Goal: Task Accomplishment & Management: Complete application form

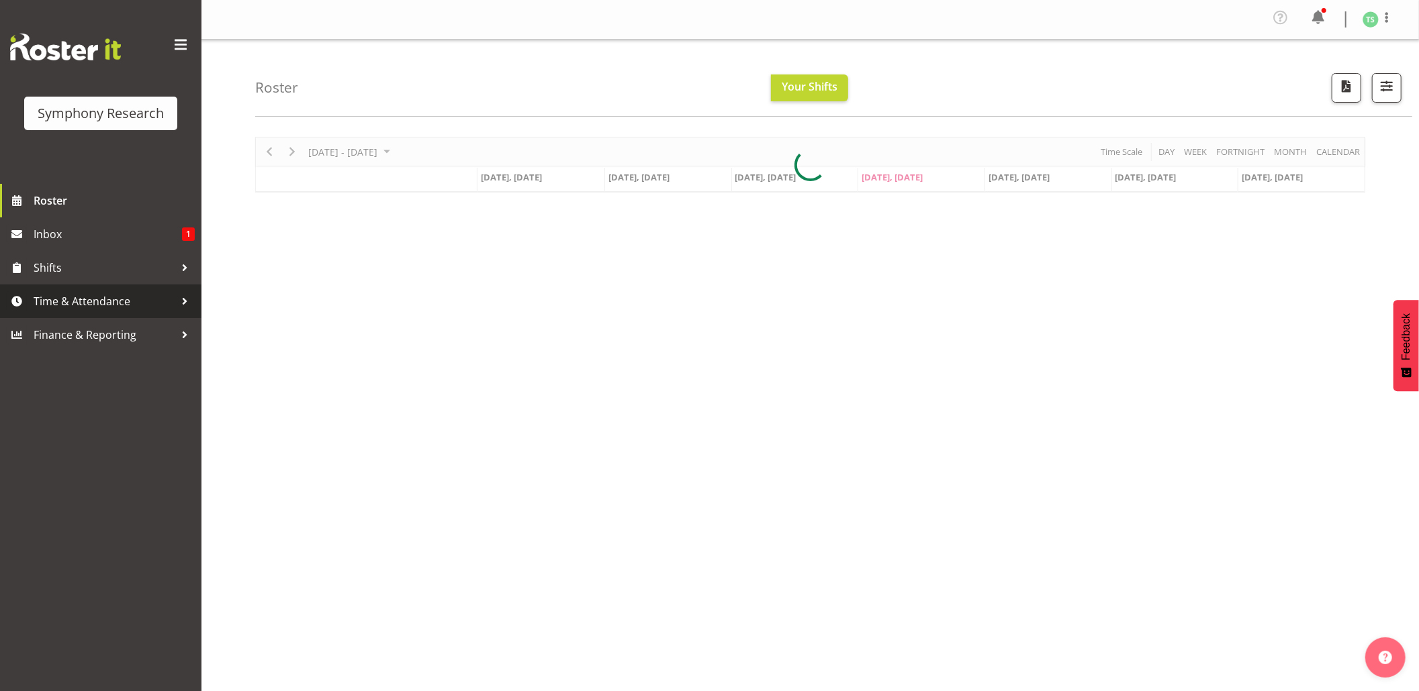
click at [44, 306] on span "Time & Attendance" at bounding box center [104, 301] width 141 height 20
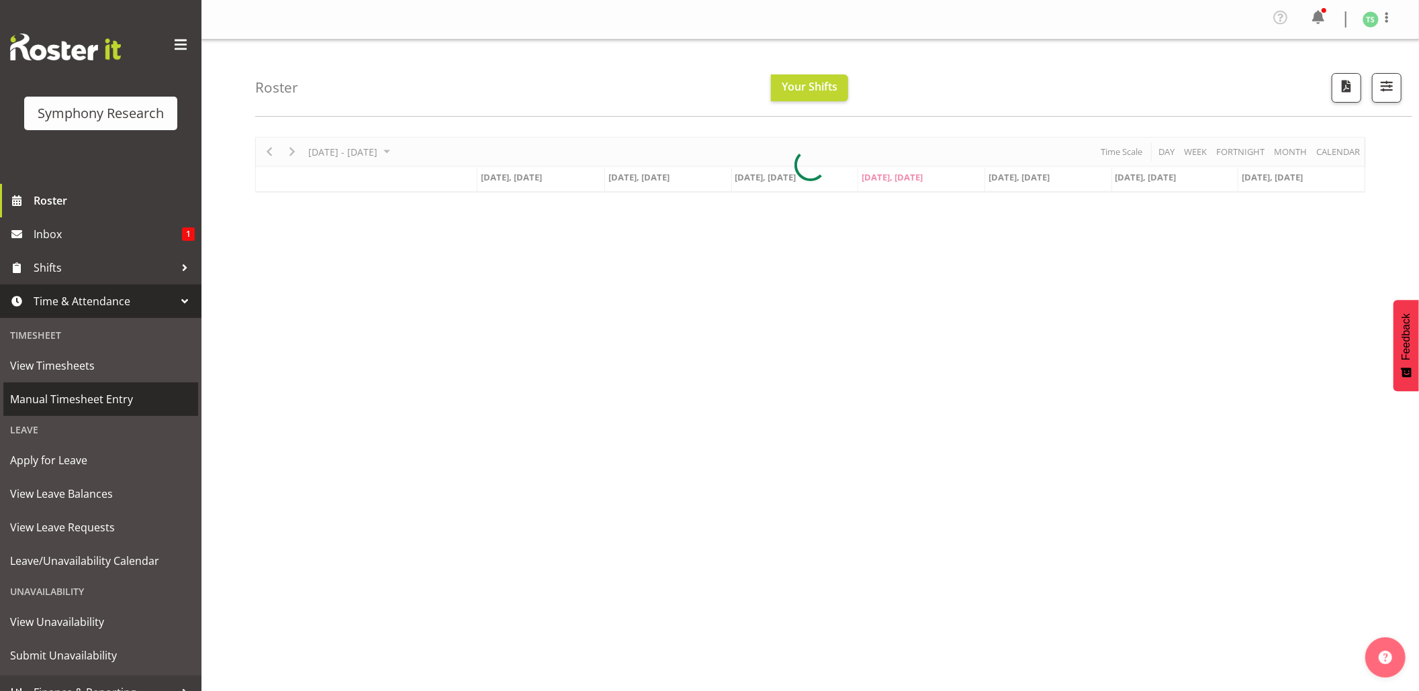
click at [71, 395] on span "Manual Timesheet Entry" at bounding box center [100, 399] width 181 height 20
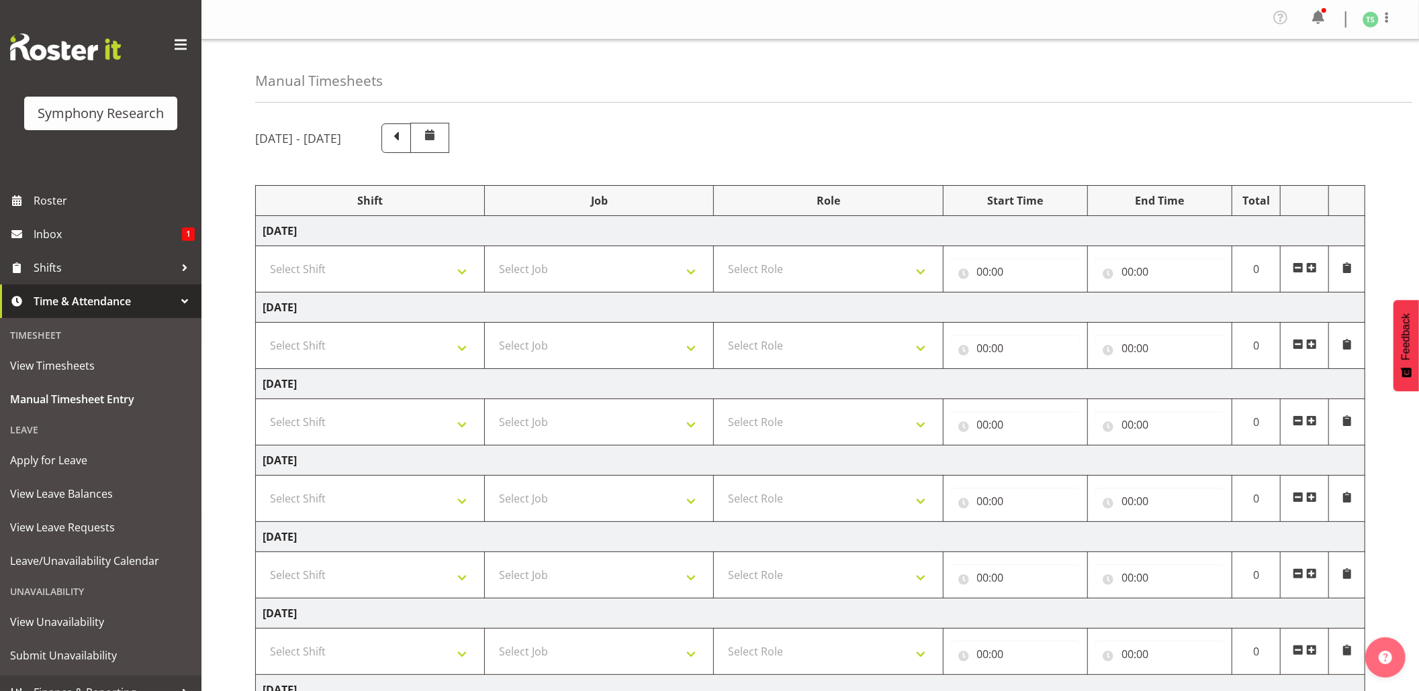
click at [481, 508] on td "Select Shift !!Weekend Residential (Roster IT Shift Label) *Business 9/10am ~ 4…" at bounding box center [370, 499] width 229 height 46
click at [475, 508] on select "Select Shift !!Weekend Residential (Roster IT Shift Label) *Business 9/10am ~ 4…" at bounding box center [369, 498] width 215 height 27
select select "26078"
click at [262, 489] on select "Select Shift !!Weekend Residential (Roster IT Shift Label) *Business 9/10am ~ 4…" at bounding box center [369, 498] width 215 height 27
click at [691, 497] on select "Select Job 550060 IF Admin 553492 World Poll Aus Wave 2 Main 2025 553493 World …" at bounding box center [598, 498] width 215 height 27
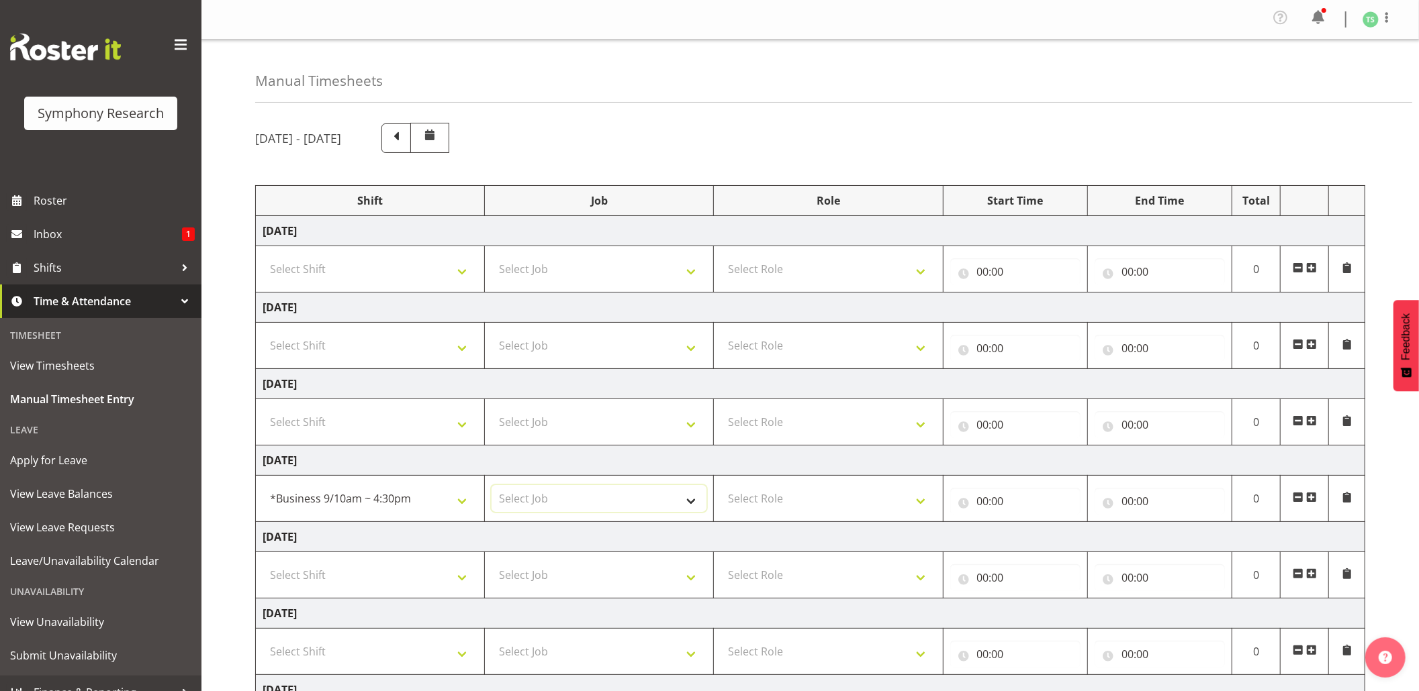
select select "10576"
click at [491, 489] on select "Select Job 550060 IF Admin 553492 World Poll Aus Wave 2 Main 2025 553493 World …" at bounding box center [598, 498] width 215 height 27
drag, startPoint x: 926, startPoint y: 506, endPoint x: 918, endPoint y: 502, distance: 8.7
click at [926, 506] on select "Select Role Briefing Interviewing" at bounding box center [827, 498] width 215 height 27
select select "297"
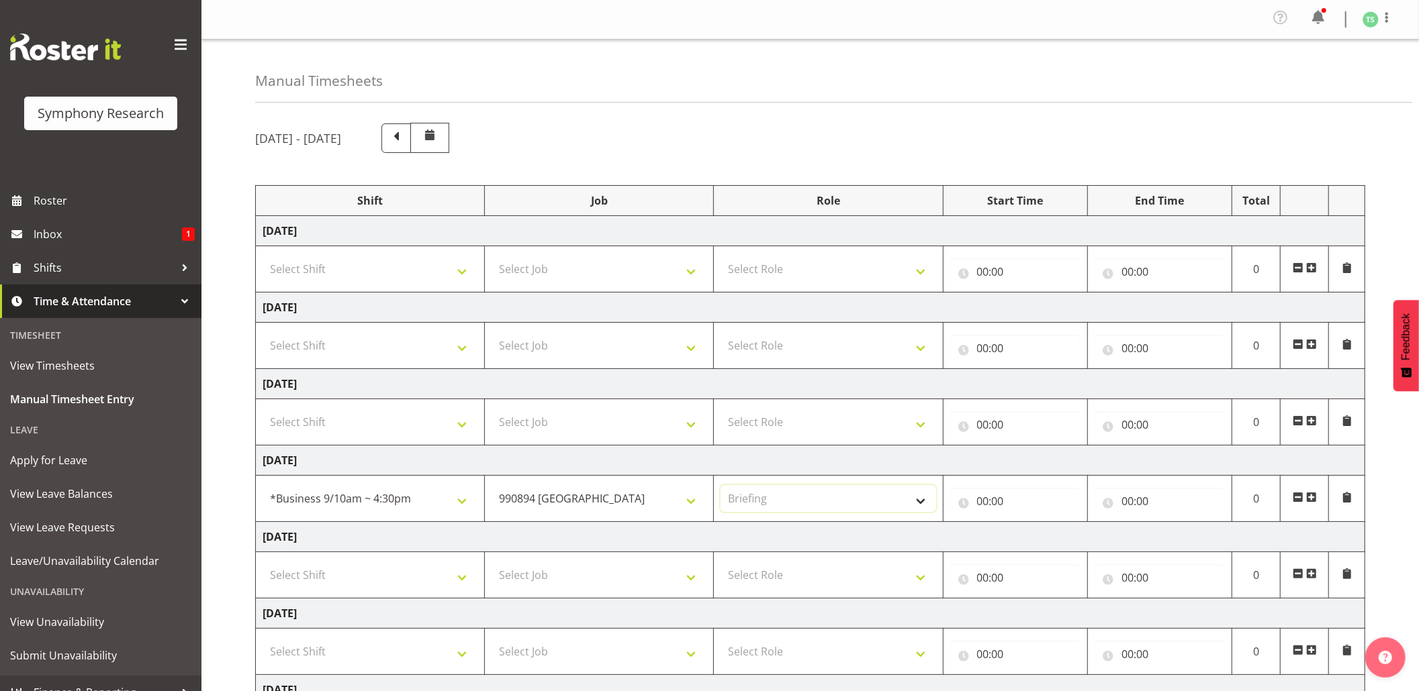
click at [720, 489] on select "Select Role Briefing Interviewing" at bounding box center [827, 498] width 215 height 27
click at [986, 511] on input "00:00" at bounding box center [1015, 501] width 130 height 27
click at [1029, 542] on select "00 01 02 03 04 05 06 07 08 09 10 11 12 13 14 15 16 17 18 19 20 21 22 23" at bounding box center [1041, 536] width 30 height 27
click at [979, 506] on input "00:00" at bounding box center [1015, 501] width 130 height 27
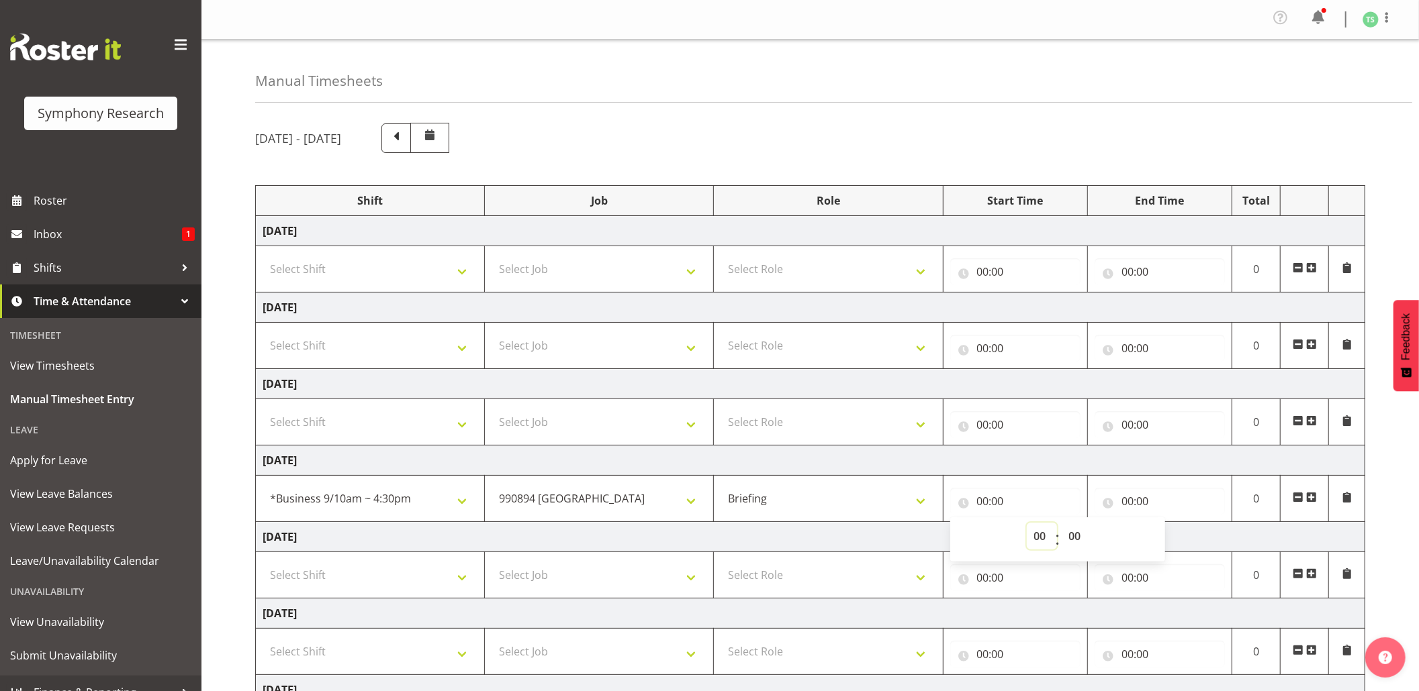
click at [1035, 533] on select "00 01 02 03 04 05 06 07 08 09 10 11 12 13 14 15 16 17 18 19 20 21 22 23" at bounding box center [1041, 536] width 30 height 27
click at [984, 506] on input "00:00" at bounding box center [1015, 501] width 130 height 27
click at [994, 509] on input "00:00" at bounding box center [1015, 501] width 130 height 27
click at [1035, 538] on select "00 01 02 03 04 05 06 07 08 09 10 11 12 13 14 15 16 17 18 19 20 21 22 23" at bounding box center [1041, 536] width 30 height 27
click at [981, 503] on input "00:00" at bounding box center [1015, 501] width 130 height 27
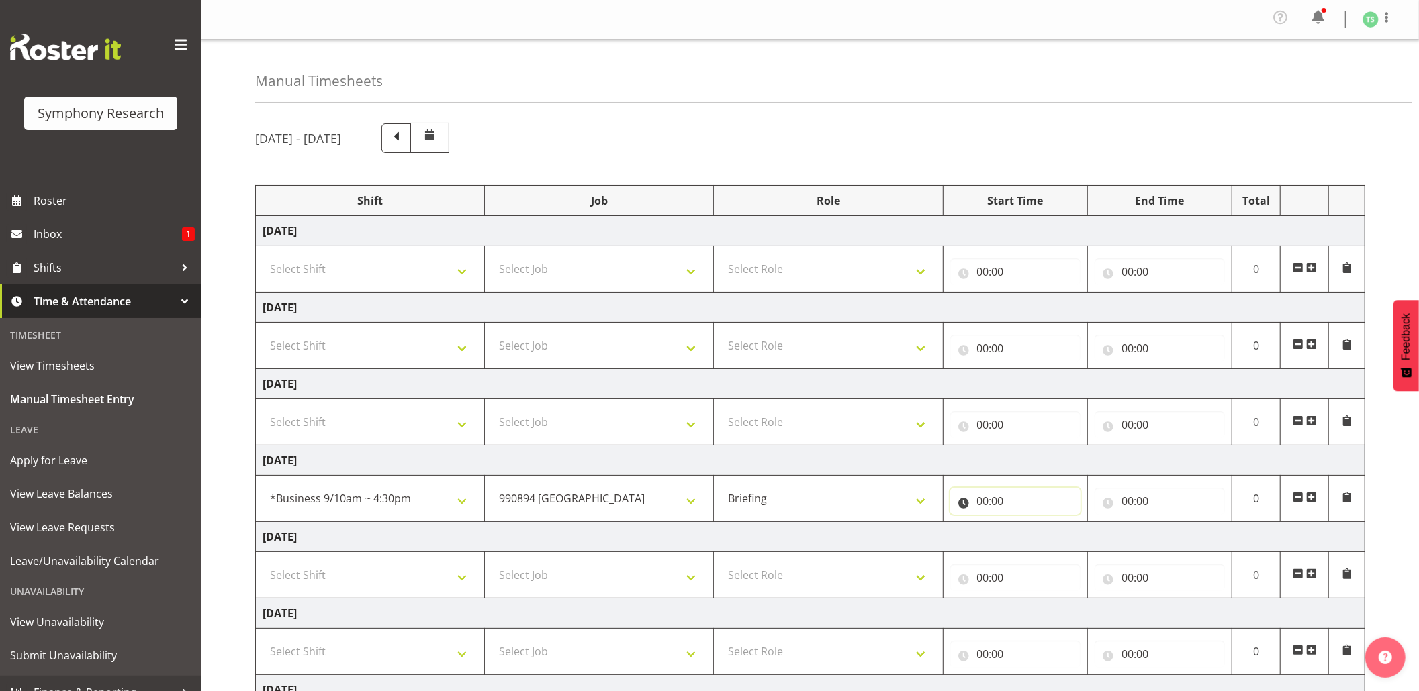
click at [981, 508] on input "00:00" at bounding box center [1015, 501] width 130 height 27
click at [1034, 537] on select "00 01 02 03 04 05 06 07 08 09 10 11 12 13 14 15 16 17 18 19 20 21 22 23" at bounding box center [1041, 536] width 30 height 27
select select "10"
click at [1026, 526] on select "00 01 02 03 04 05 06 07 08 09 10 11 12 13 14 15 16 17 18 19 20 21 22 23" at bounding box center [1041, 536] width 30 height 27
type input "10:00"
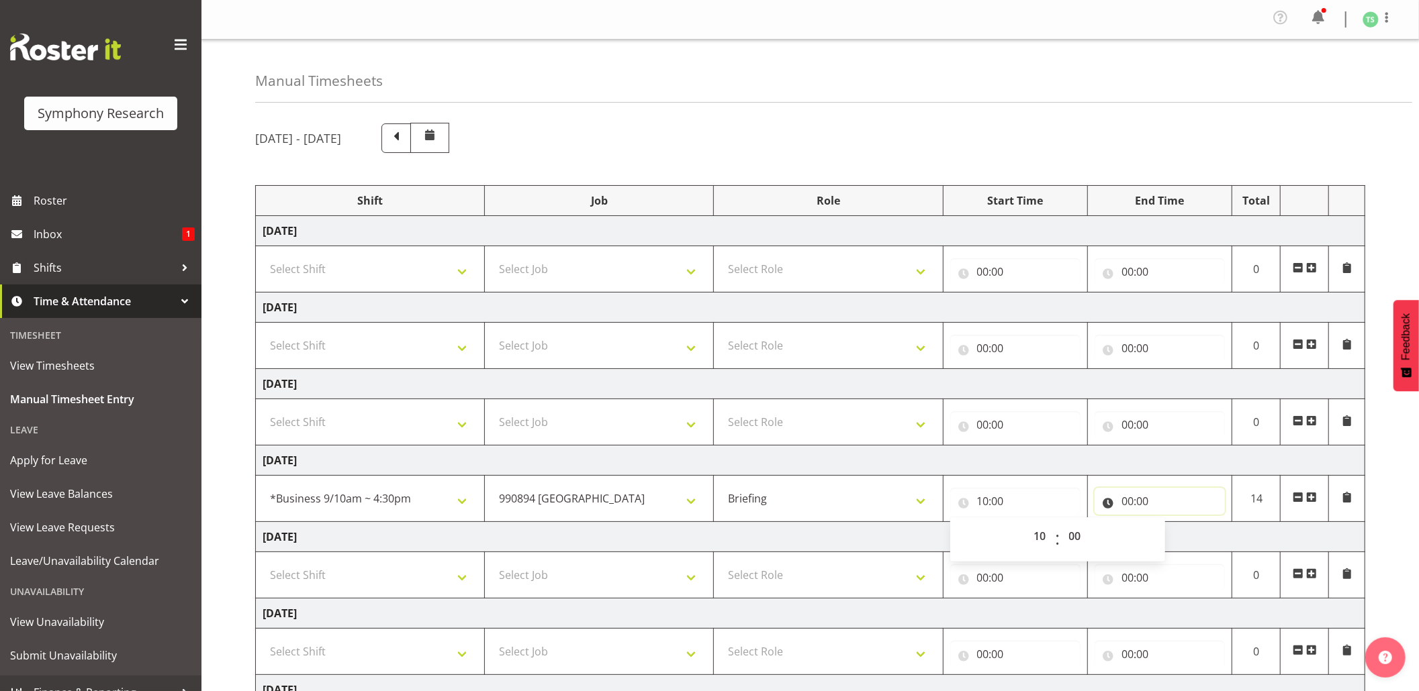
click at [1128, 495] on input "00:00" at bounding box center [1159, 501] width 130 height 27
click at [1129, 501] on input "00:00" at bounding box center [1159, 501] width 130 height 27
click at [1190, 528] on select "00 01 02 03 04 05 06 07 08 09 10 11 12 13 14 15 16 17 18 19 20 21 22 23" at bounding box center [1186, 536] width 30 height 27
select select "10"
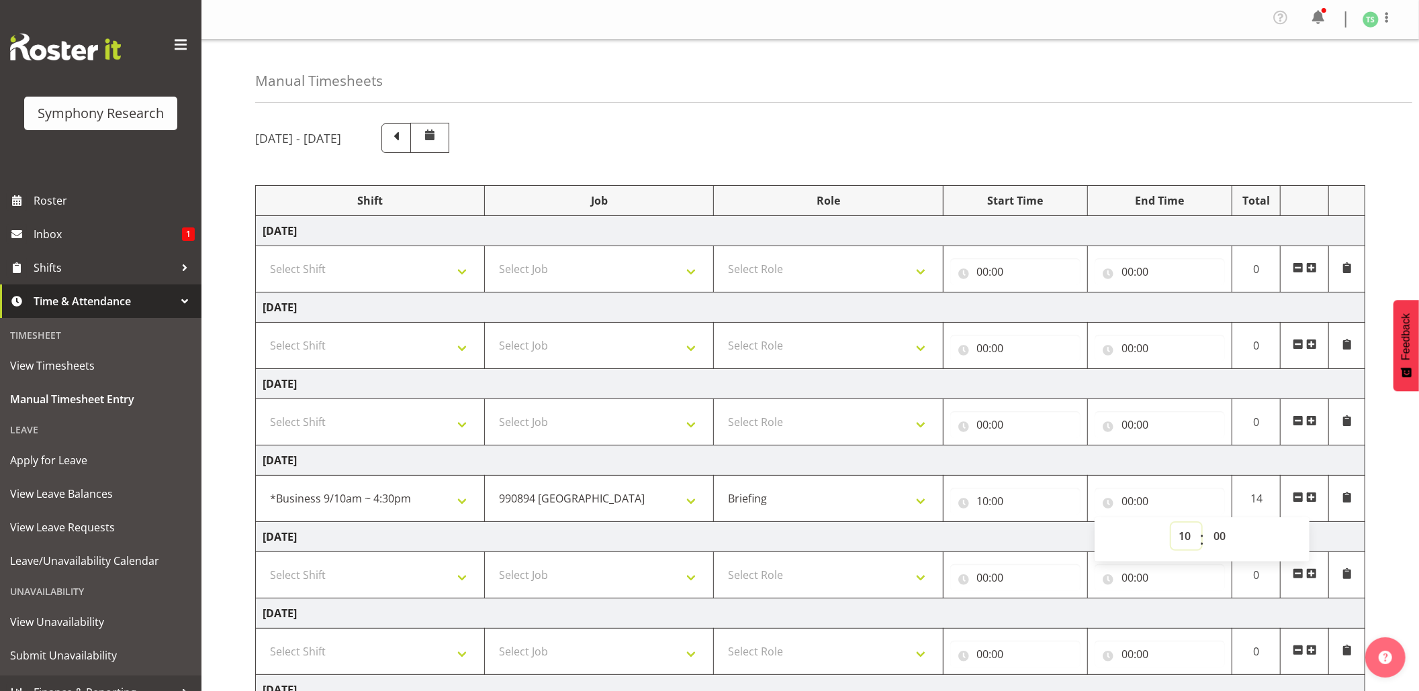
click at [1171, 526] on select "00 01 02 03 04 05 06 07 08 09 10 11 12 13 14 15 16 17 18 19 20 21 22 23" at bounding box center [1186, 536] width 30 height 27
type input "10:00"
click at [1145, 497] on input "10:00" at bounding box center [1159, 501] width 130 height 27
click at [1148, 503] on input "10:00" at bounding box center [1159, 501] width 130 height 27
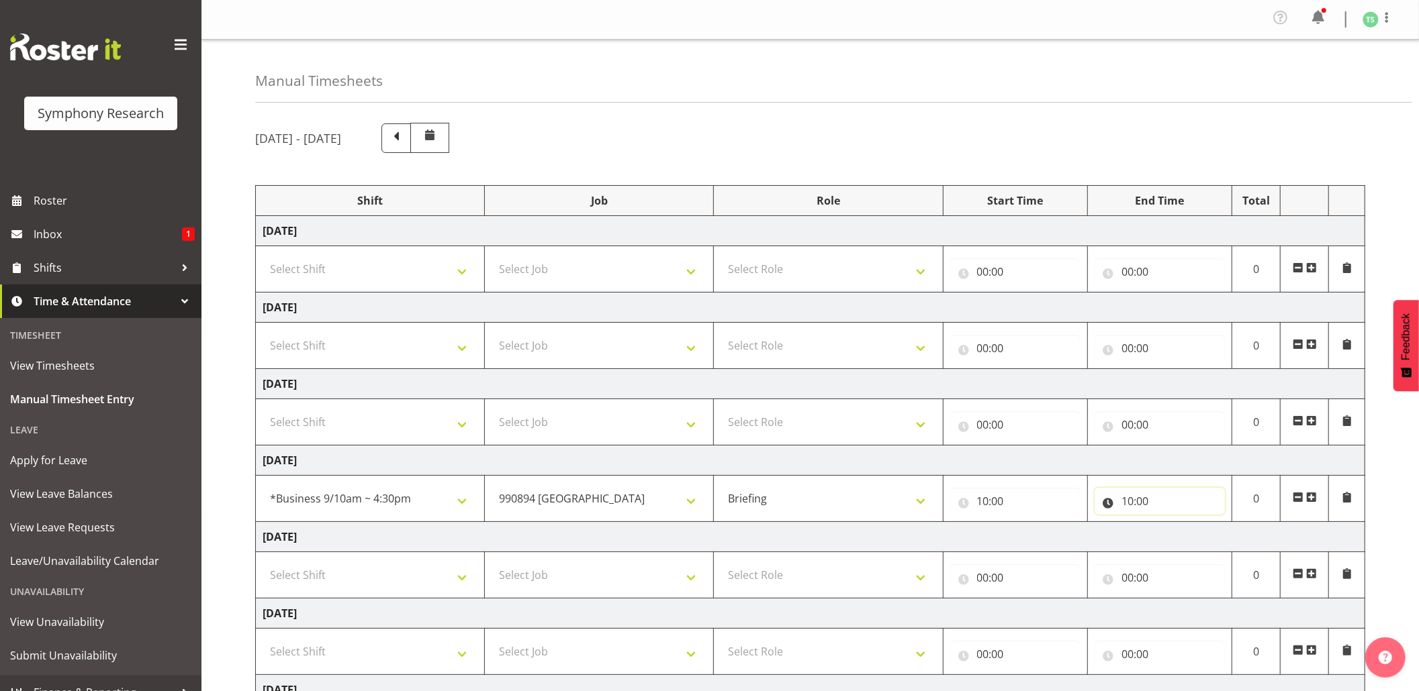
click at [1148, 503] on input "10:00" at bounding box center [1159, 501] width 130 height 27
click at [1140, 501] on input "10:00" at bounding box center [1159, 501] width 130 height 27
click at [1222, 536] on select "00 01 02 03 04 05 06 07 08 09 10 11 12 13 14 15 16 17 18 19 20 21 22 23 24 25 2…" at bounding box center [1221, 536] width 30 height 27
select select "30"
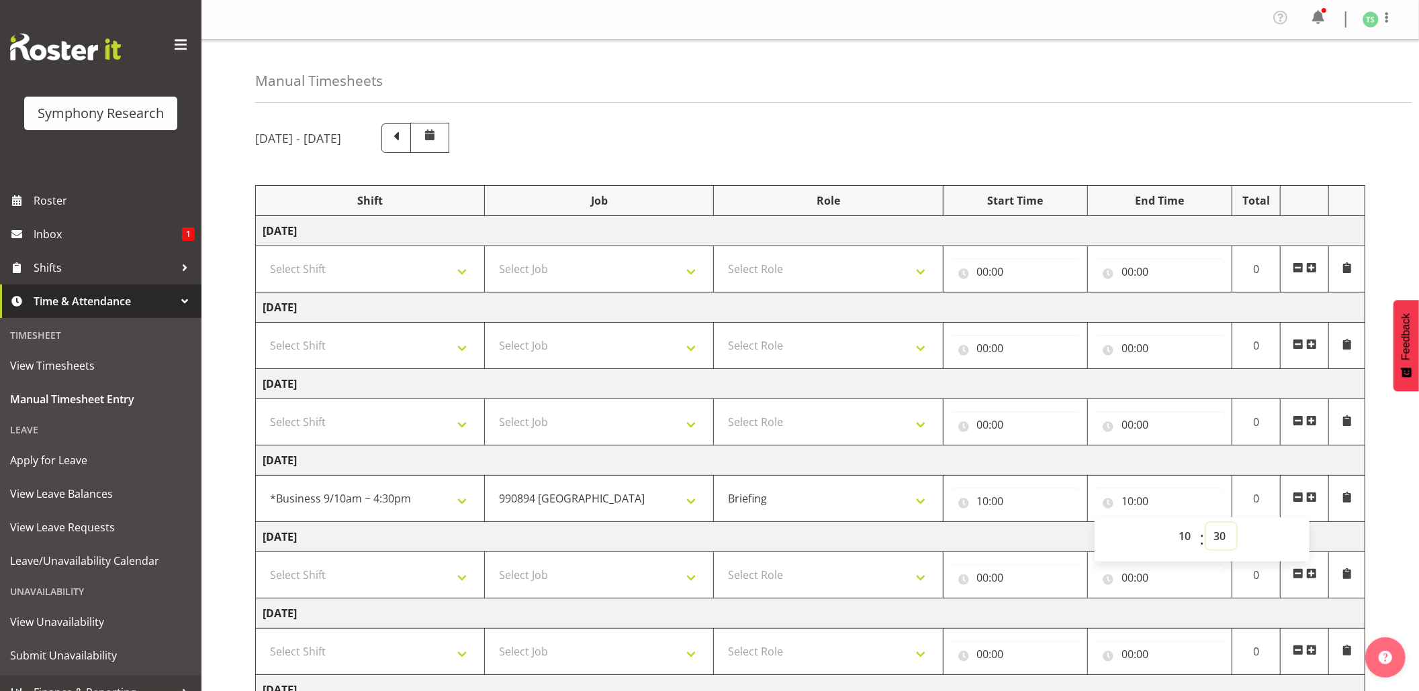
click at [1206, 526] on select "00 01 02 03 04 05 06 07 08 09 10 11 12 13 14 15 16 17 18 19 20 21 22 23 24 25 2…" at bounding box center [1221, 536] width 30 height 27
type input "10:30"
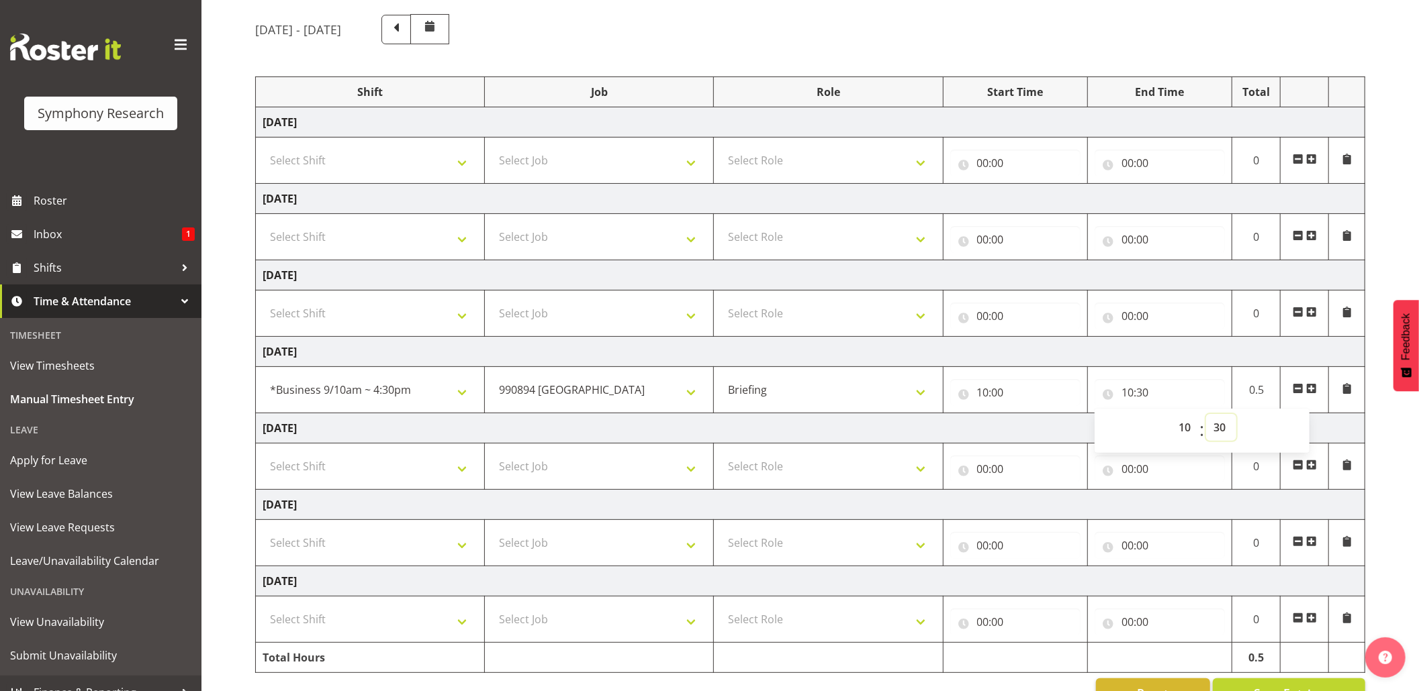
scroll to position [154, 0]
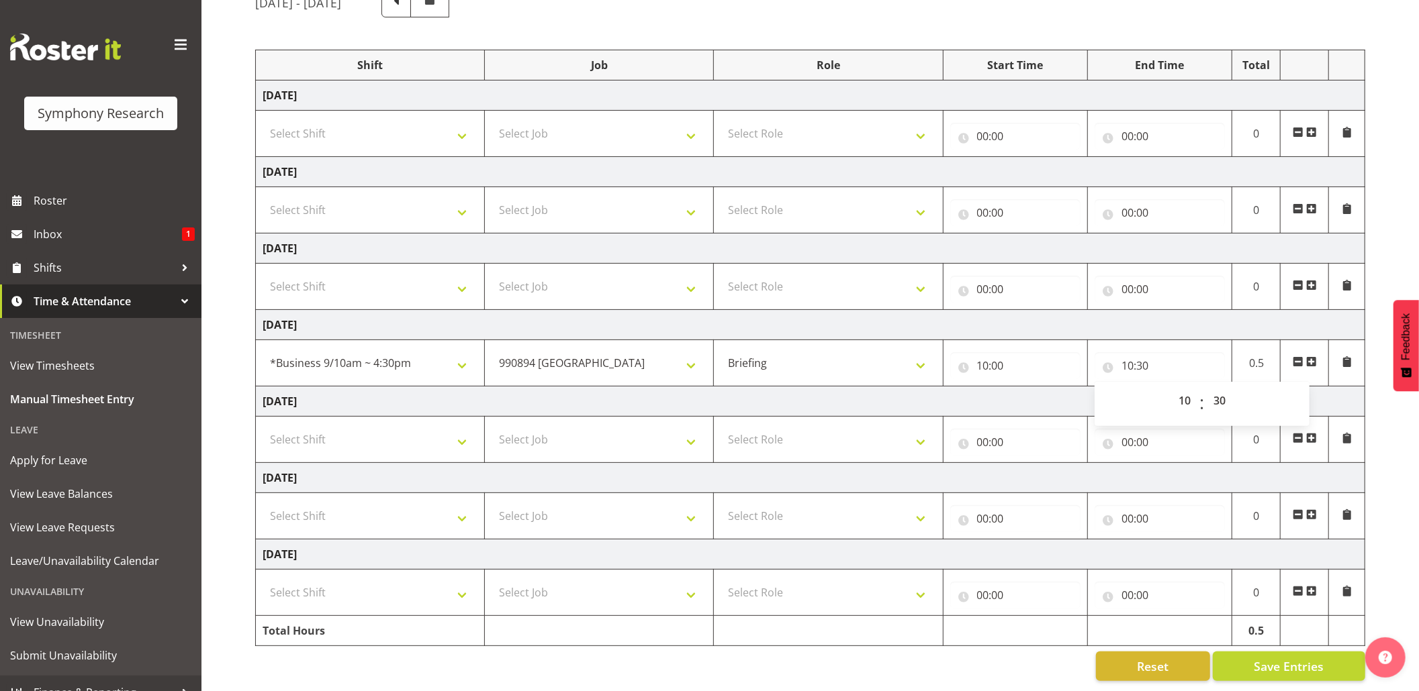
click at [1311, 356] on span at bounding box center [1311, 361] width 11 height 11
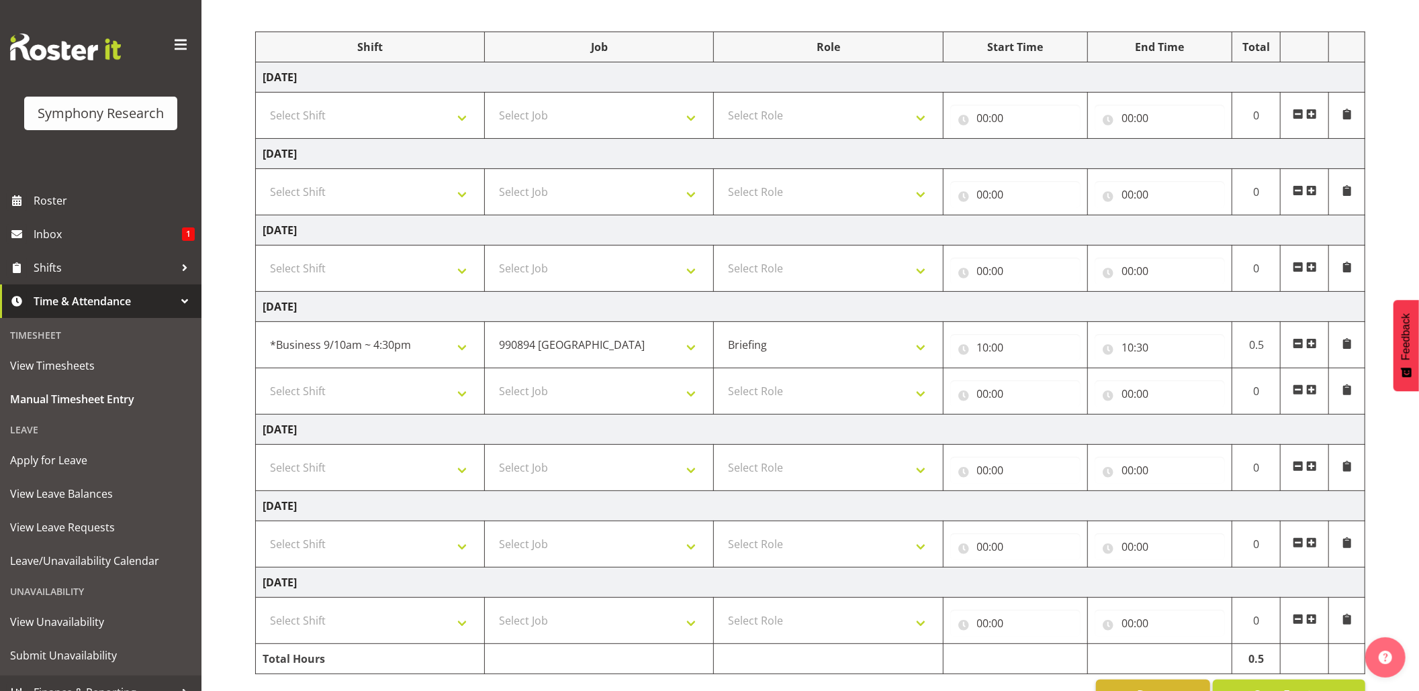
scroll to position [200, 0]
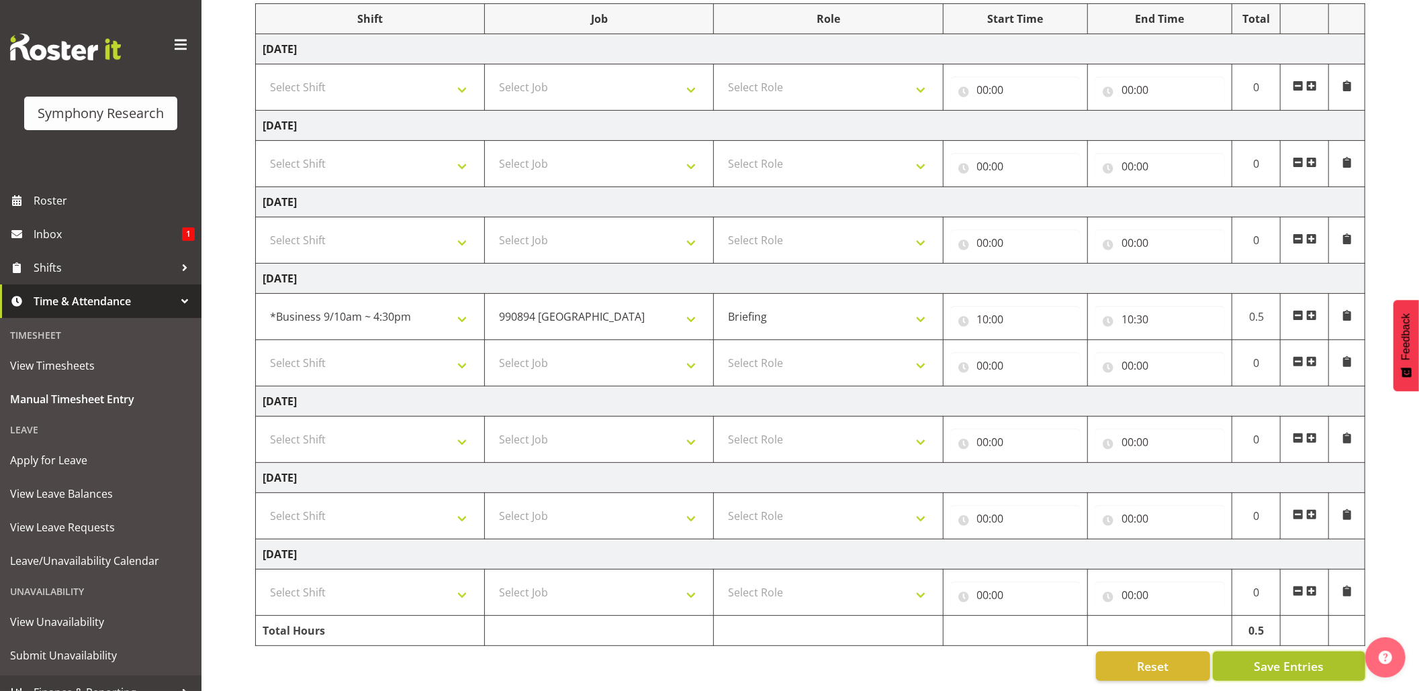
click at [1263, 652] on button "Save Entries" at bounding box center [1288, 667] width 152 height 30
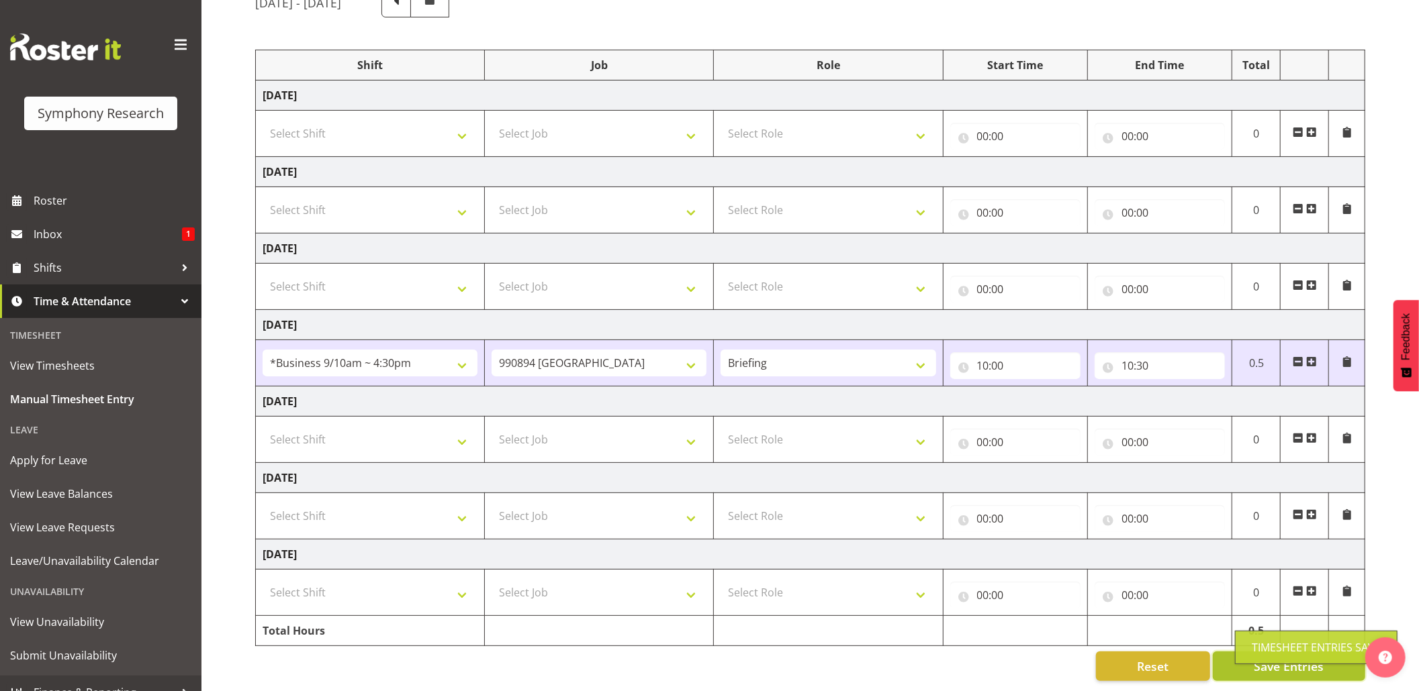
scroll to position [154, 0]
click at [1268, 650] on div "Timesheet Entries Save" at bounding box center [1315, 648] width 129 height 16
click at [1280, 658] on span "Save Entries" at bounding box center [1288, 666] width 70 height 17
click at [1273, 647] on div "Timesheet Entries Save" at bounding box center [1315, 648] width 129 height 16
click at [1148, 352] on input "10:30" at bounding box center [1159, 365] width 130 height 27
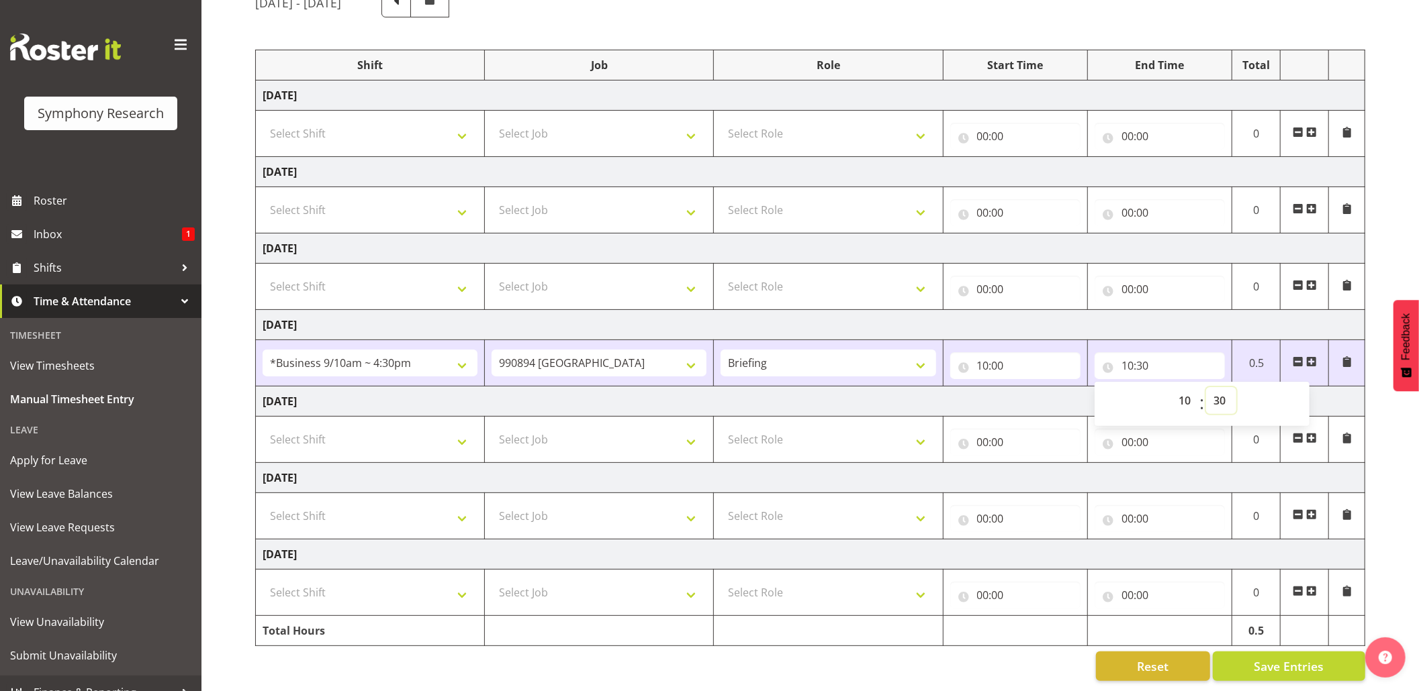
click at [1218, 387] on select "00 01 02 03 04 05 06 07 08 09 10 11 12 13 14 15 16 17 18 19 20 21 22 23 24 25 2…" at bounding box center [1221, 400] width 30 height 27
select select "35"
click at [1206, 387] on select "00 01 02 03 04 05 06 07 08 09 10 11 12 13 14 15 16 17 18 19 20 21 22 23 24 25 2…" at bounding box center [1221, 400] width 30 height 27
type input "10:35"
click at [1287, 658] on span "Save Entries" at bounding box center [1288, 666] width 70 height 17
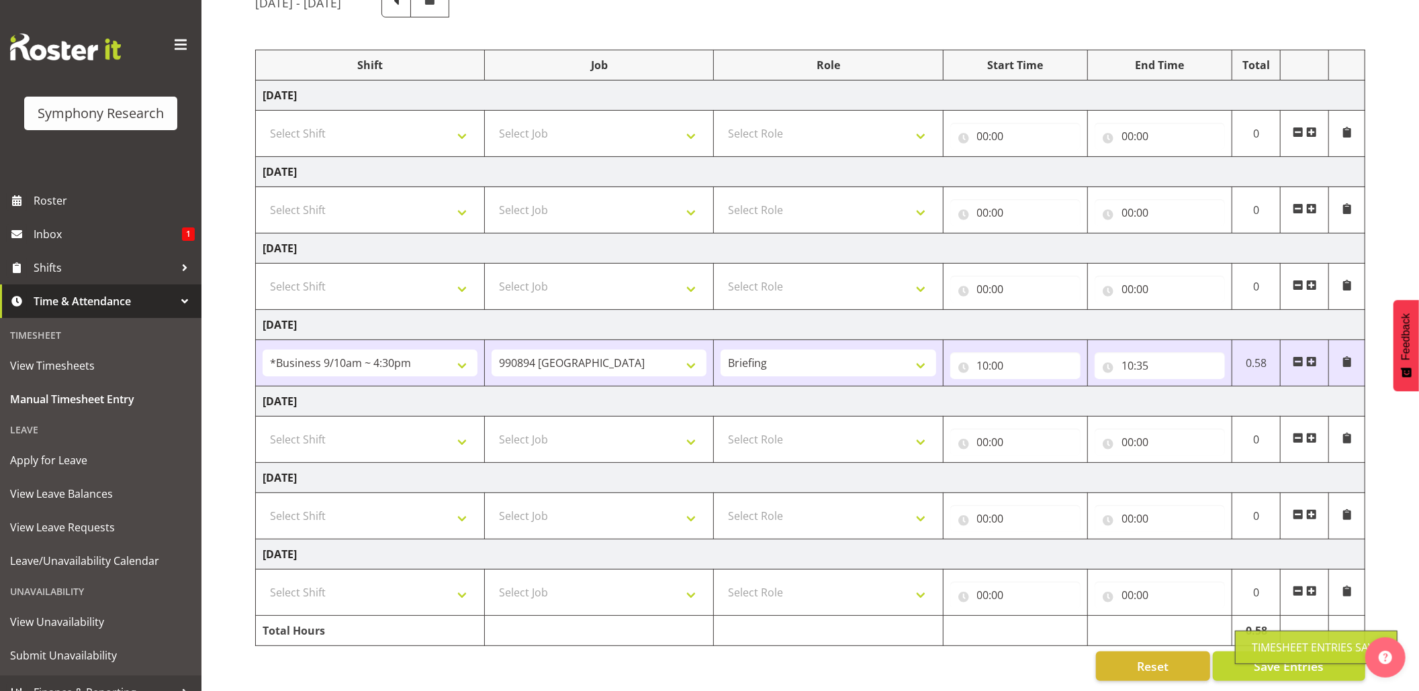
click at [1268, 642] on div "Timesheet Entries Save" at bounding box center [1315, 648] width 129 height 16
click at [1266, 618] on td "0.58" at bounding box center [1256, 631] width 48 height 30
click at [1263, 620] on td "0.58" at bounding box center [1256, 631] width 48 height 30
